Goal: Task Accomplishment & Management: Use online tool/utility

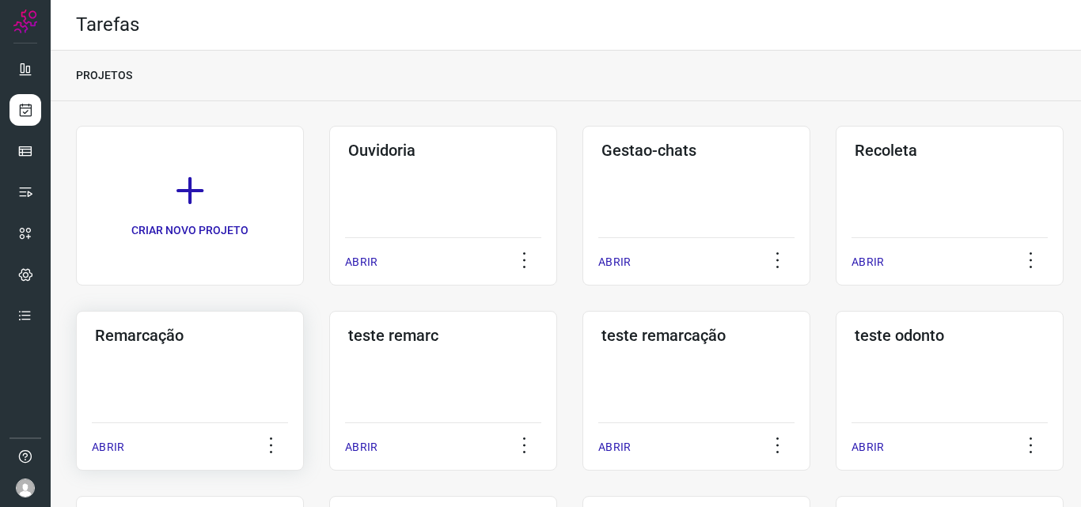
click at [181, 398] on div "Remarcação ABRIR" at bounding box center [190, 391] width 228 height 160
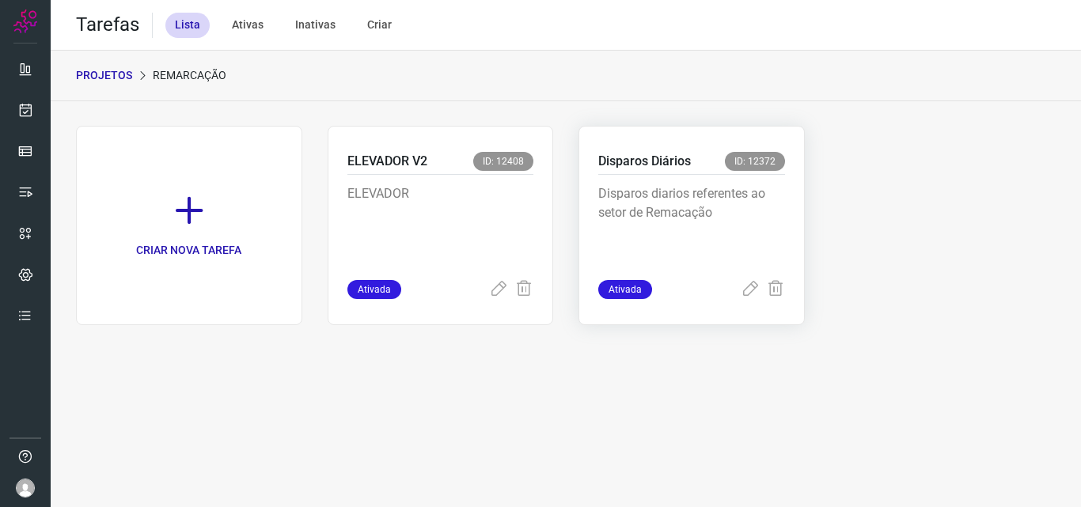
click at [675, 243] on p "Disparos diarios referentes ao setor de Remacação" at bounding box center [692, 223] width 187 height 79
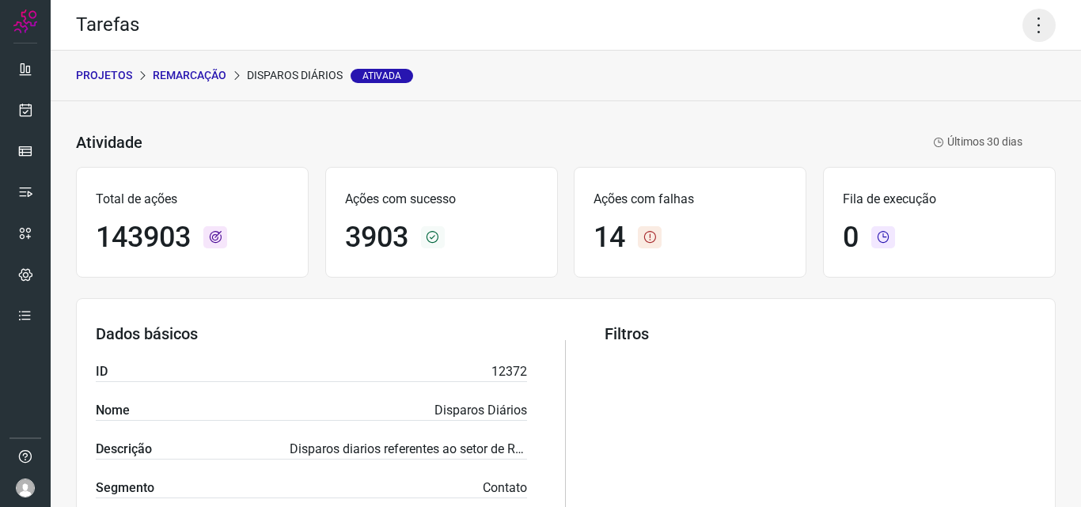
click at [1034, 19] on icon at bounding box center [1039, 25] width 33 height 33
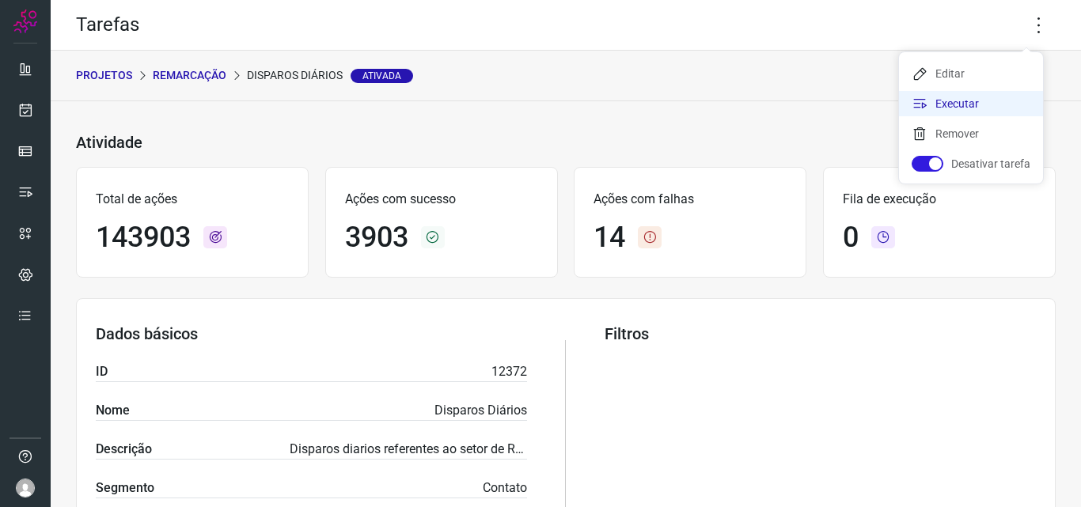
click at [957, 111] on li "Executar" at bounding box center [971, 103] width 144 height 25
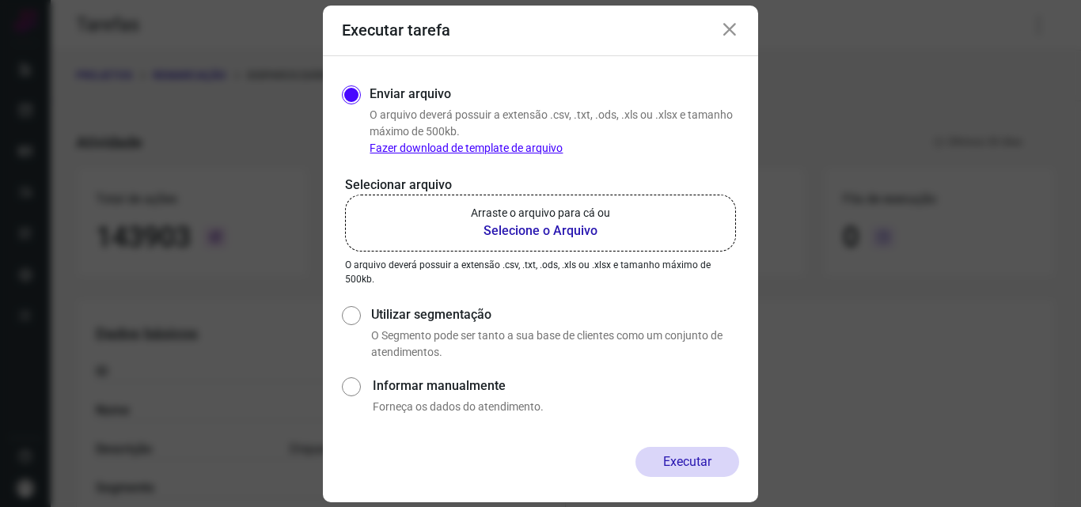
click at [597, 208] on p "Arraste o arquivo para cá ou" at bounding box center [540, 213] width 139 height 17
click at [0, 0] on input "Arraste o arquivo para cá ou Selecione o Arquivo" at bounding box center [0, 0] width 0 height 0
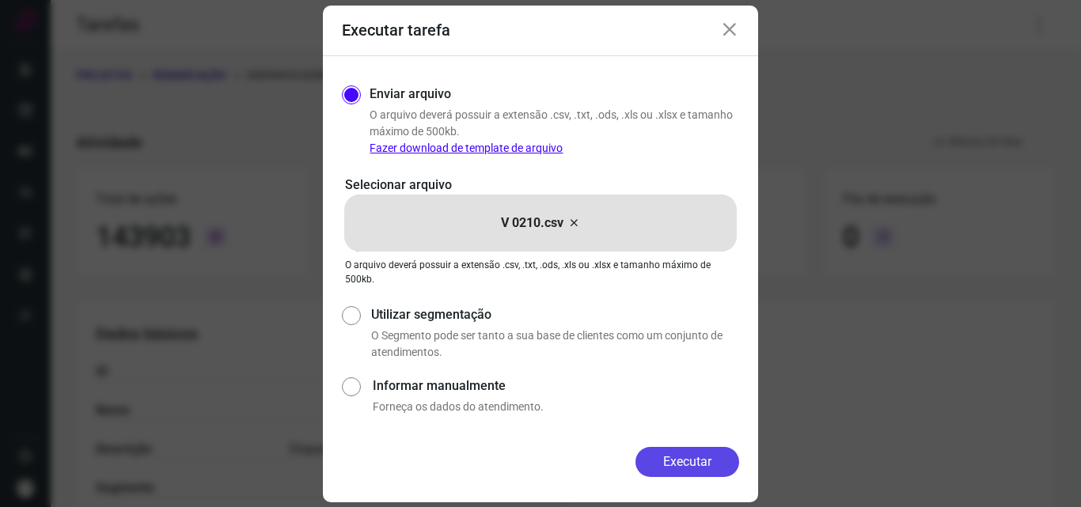
click at [686, 456] on button "Executar" at bounding box center [688, 462] width 104 height 30
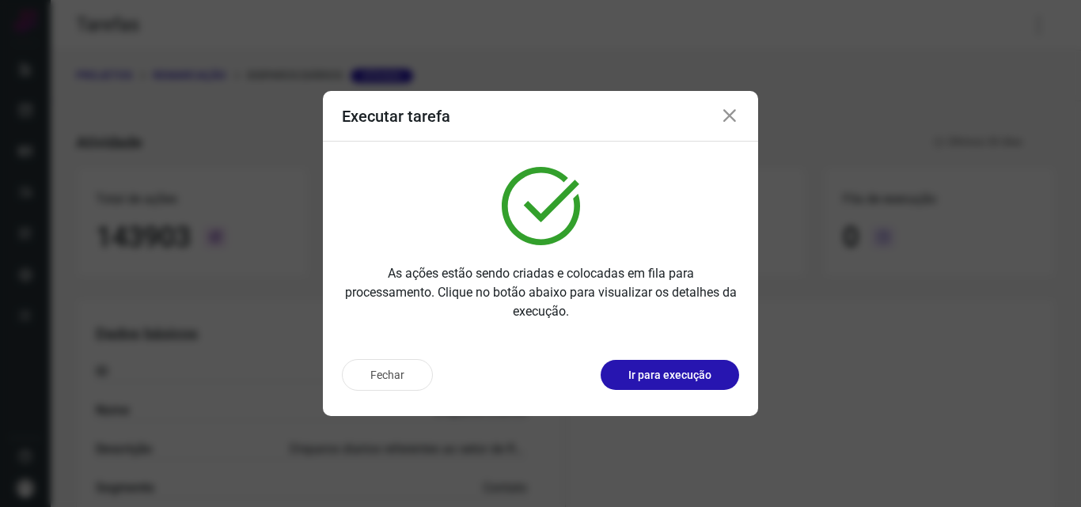
click at [692, 380] on p "Ir para execução" at bounding box center [670, 375] width 83 height 17
